Goal: Information Seeking & Learning: Learn about a topic

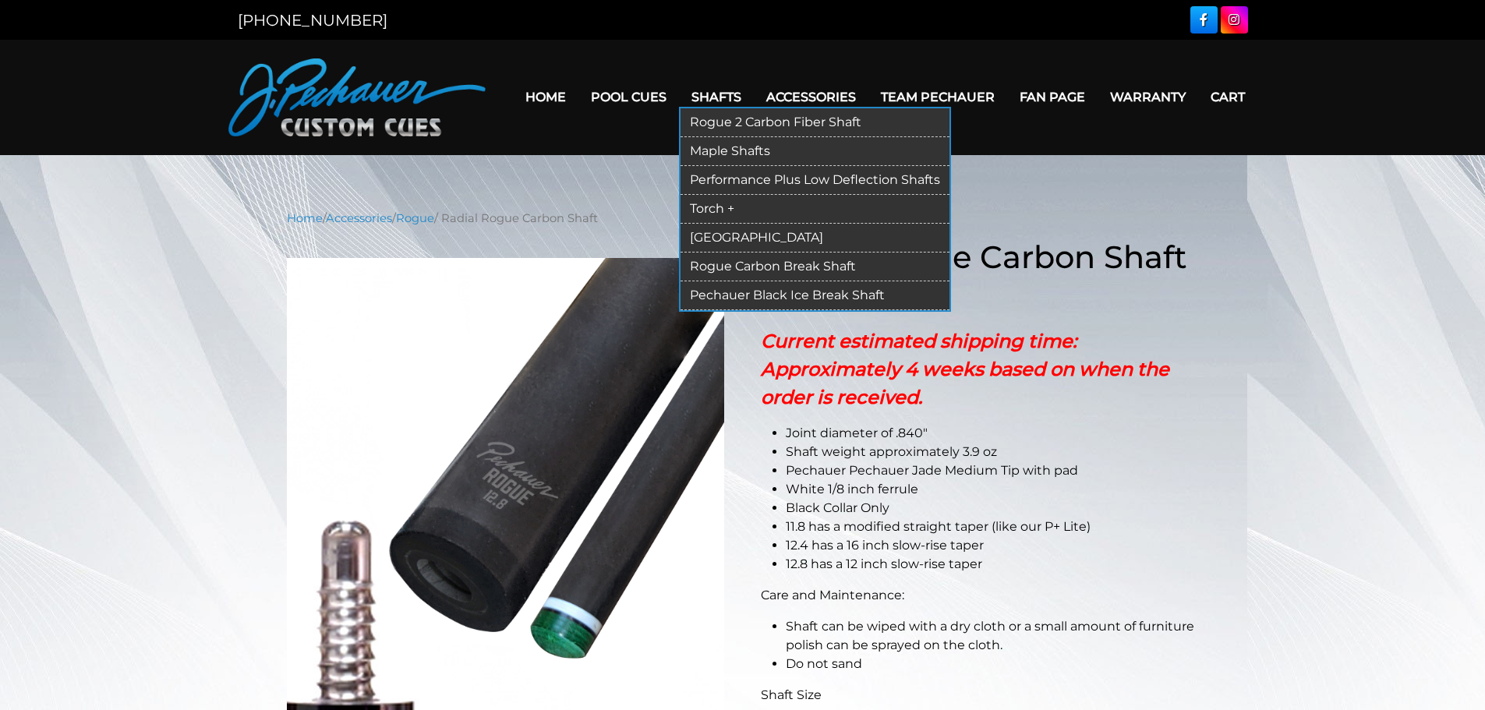
click at [725, 122] on link "Rogue 2 Carbon Fiber Shaft" at bounding box center [815, 122] width 269 height 29
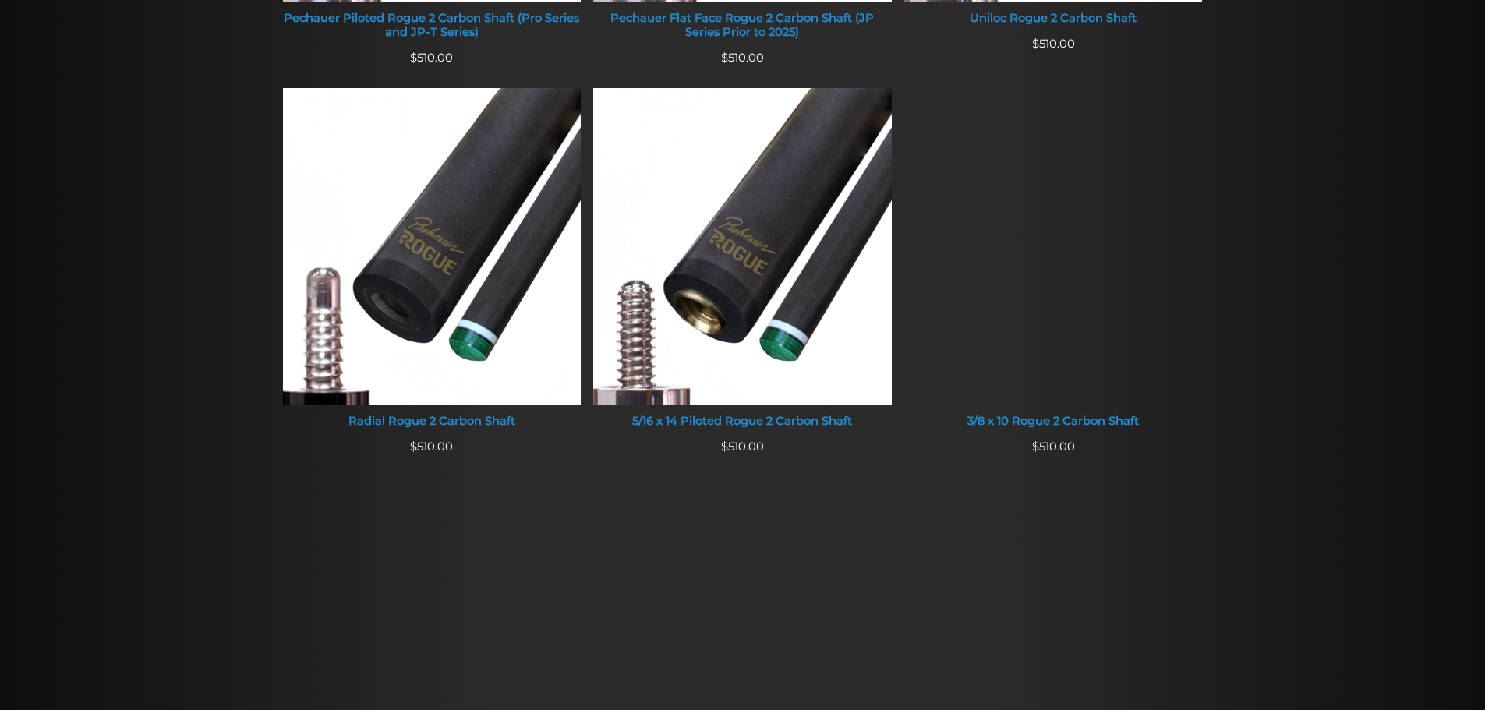
scroll to position [992, 0]
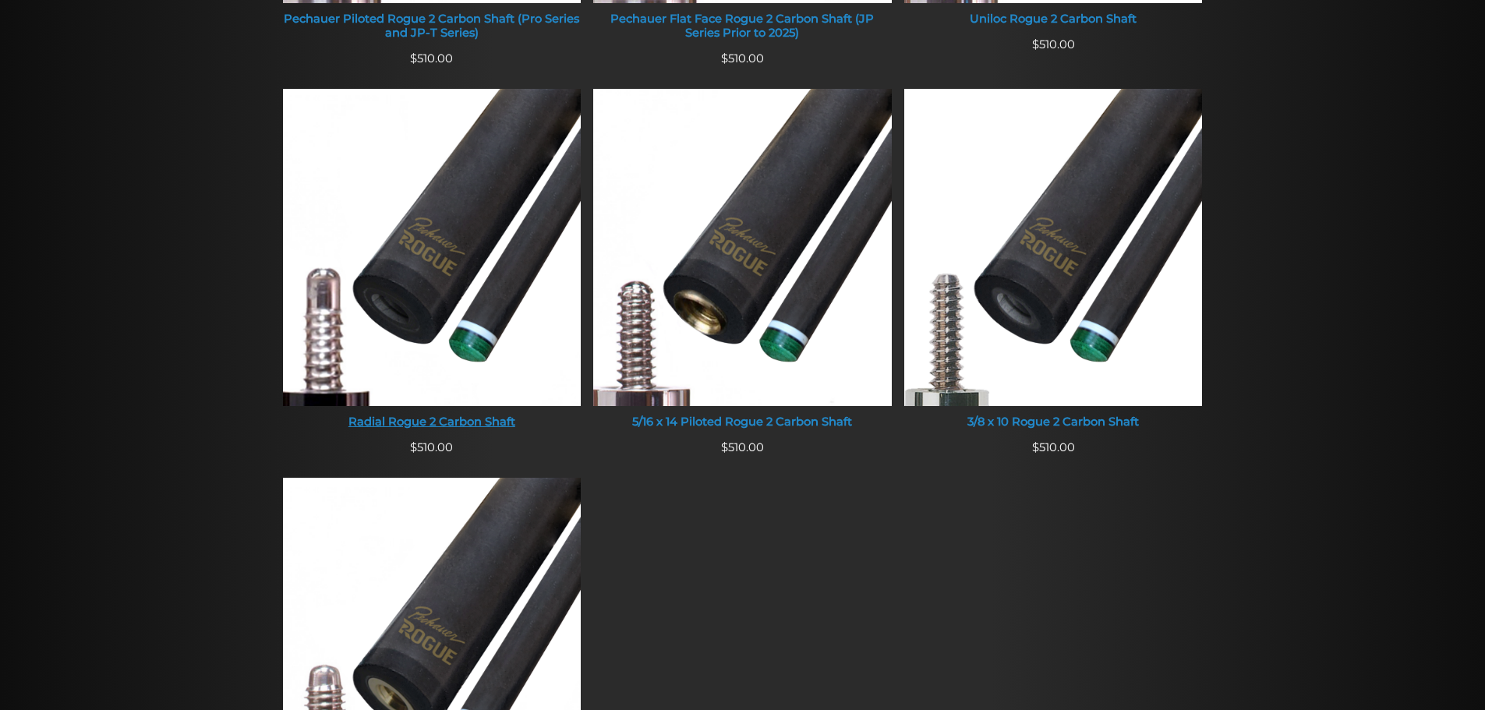
click at [476, 232] on img at bounding box center [432, 247] width 299 height 317
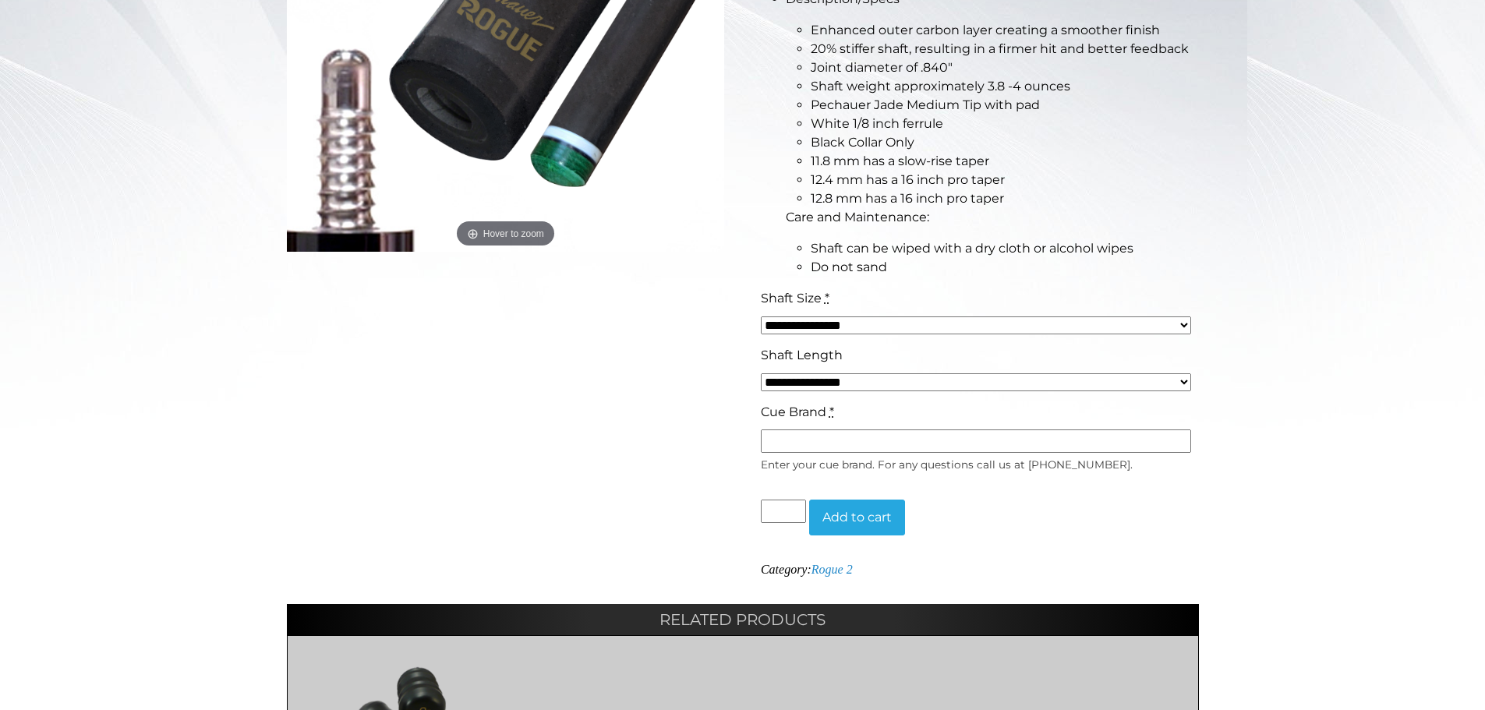
scroll to position [472, 0]
click at [1180, 384] on select "**********" at bounding box center [976, 382] width 430 height 18
click at [1264, 397] on div "**********" at bounding box center [742, 321] width 1485 height 1168
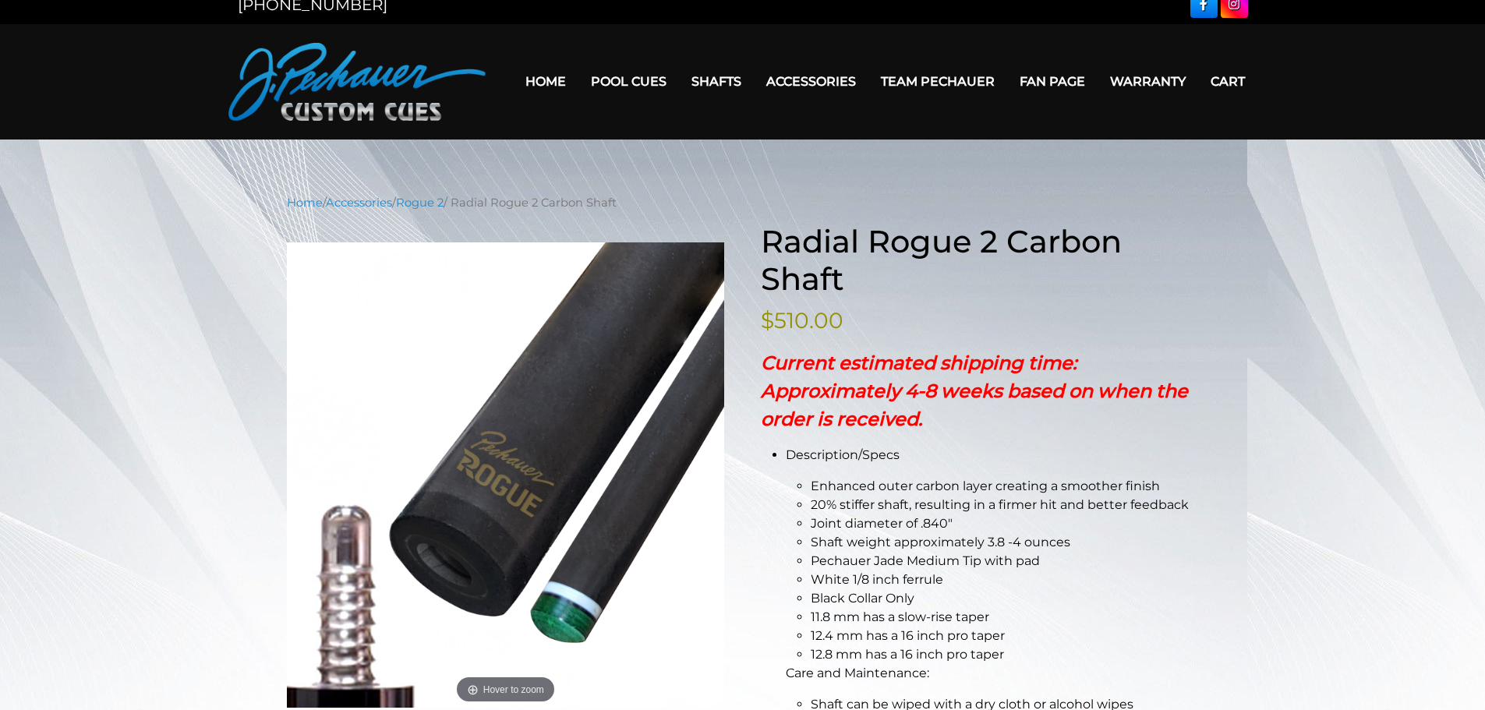
scroll to position [0, 0]
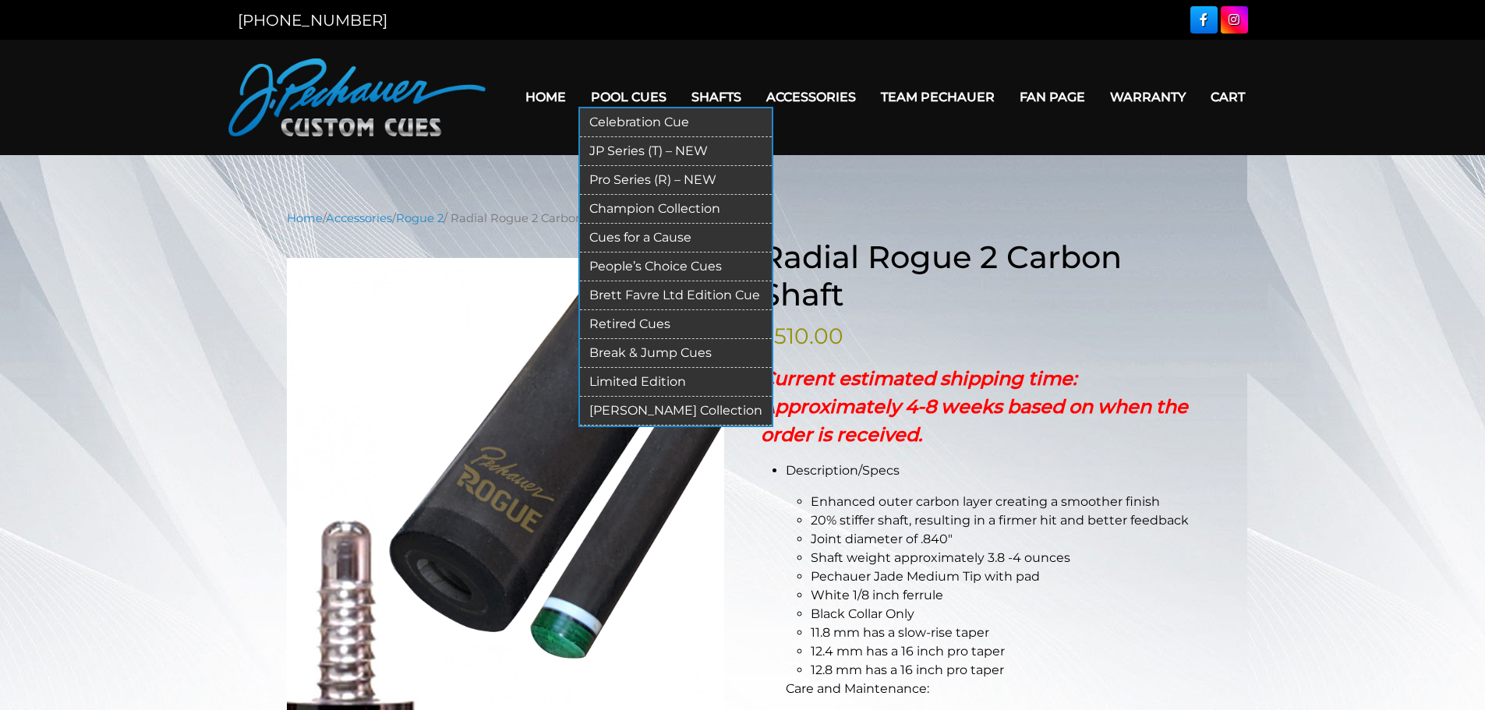
click at [635, 117] on link "Celebration Cue" at bounding box center [676, 122] width 192 height 29
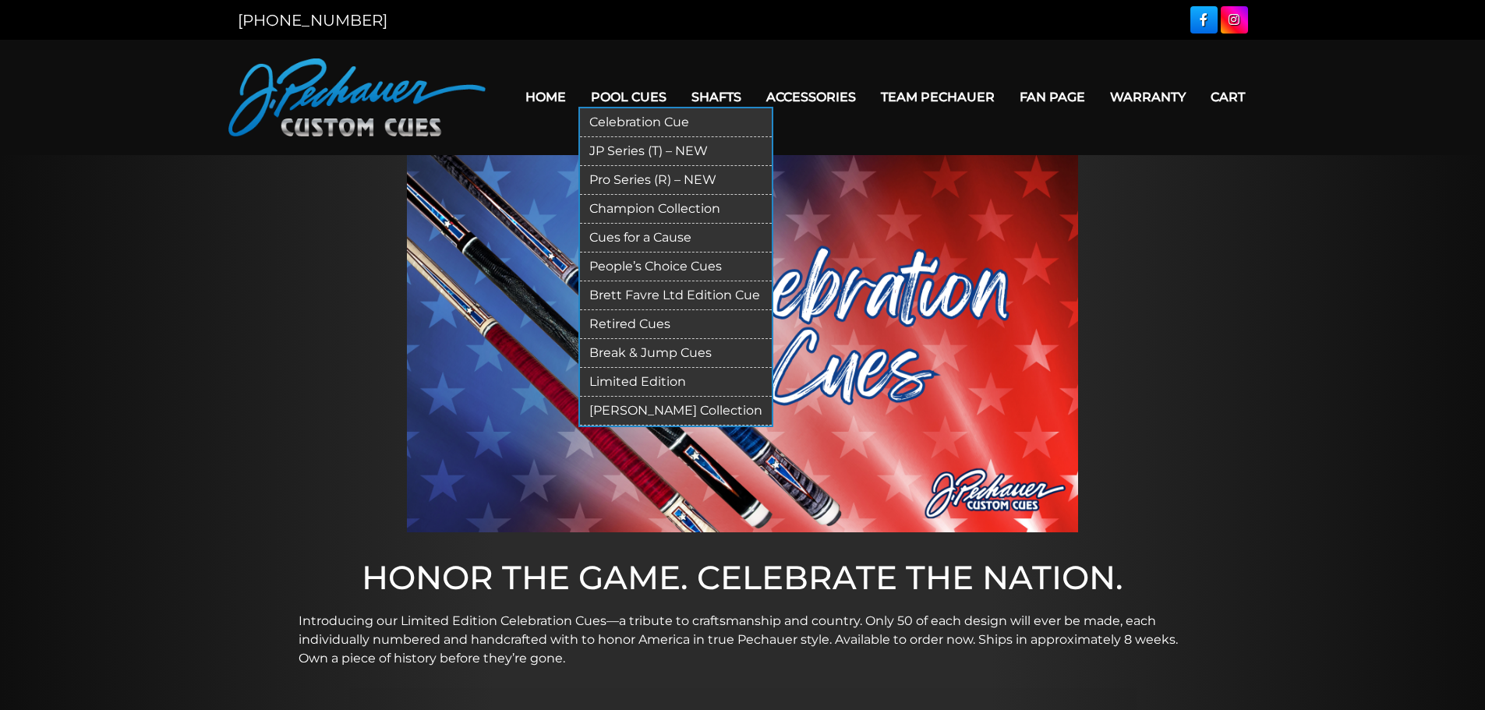
click at [622, 88] on link "Pool Cues" at bounding box center [628, 97] width 101 height 40
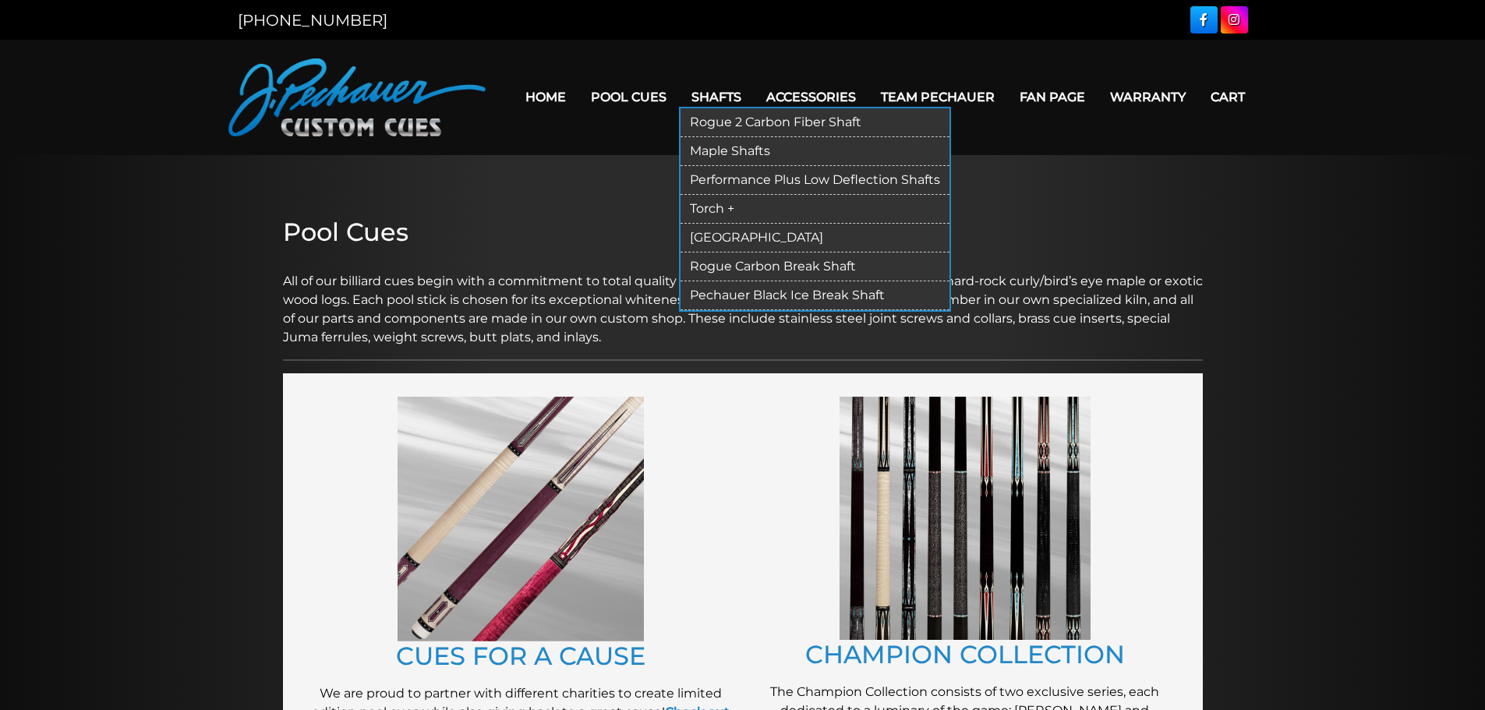
click at [727, 128] on link "Rogue 2 Carbon Fiber Shaft" at bounding box center [815, 122] width 269 height 29
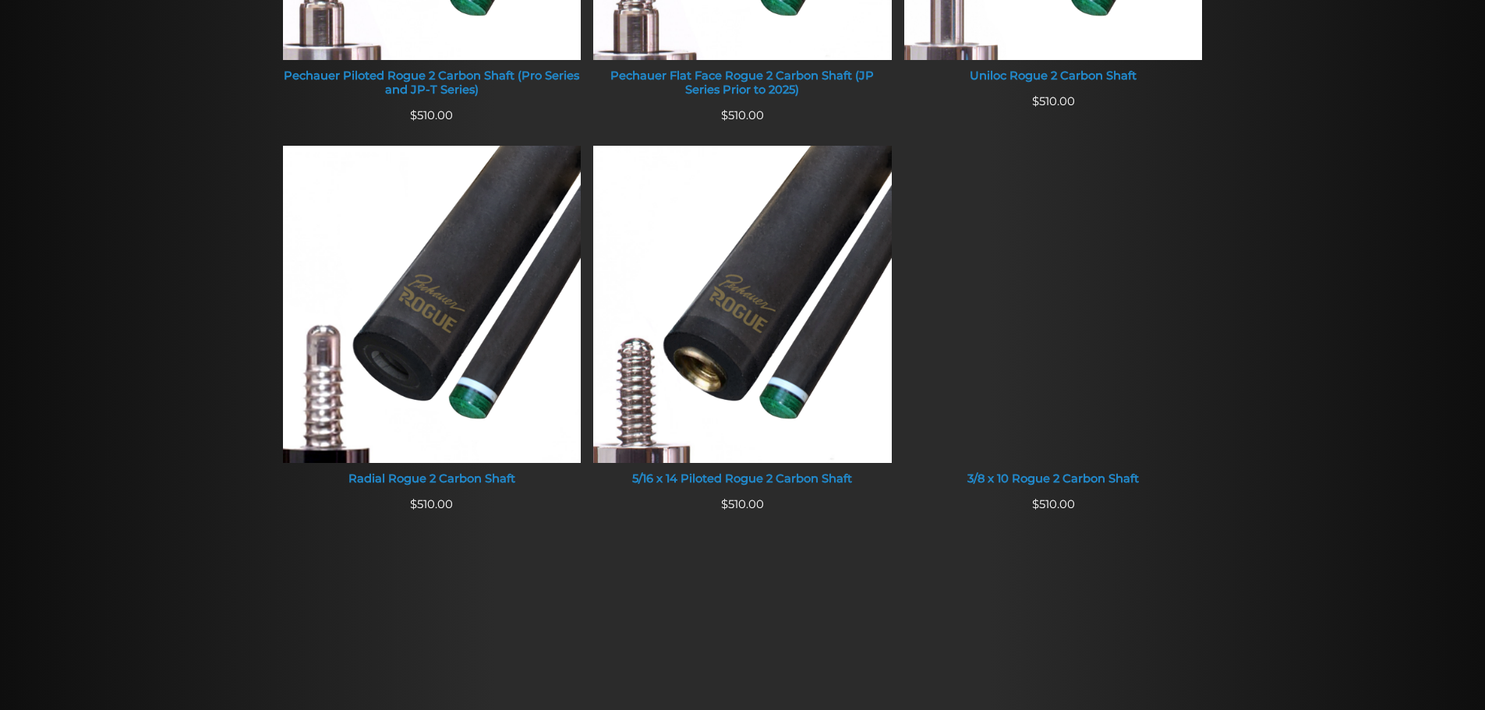
scroll to position [935, 0]
